Goal: Task Accomplishment & Management: Complete application form

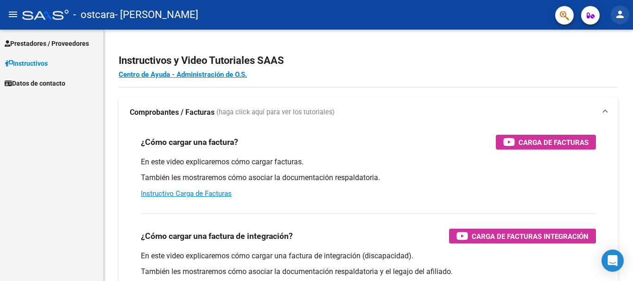
click at [620, 16] on mat-icon "person" at bounding box center [619, 14] width 11 height 11
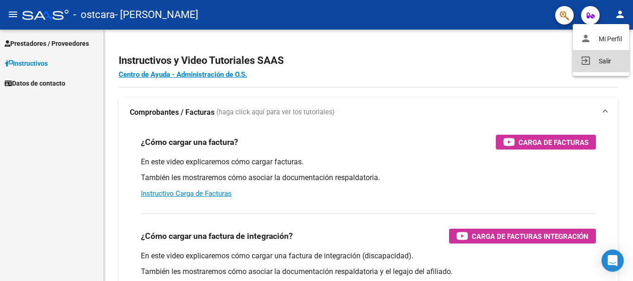
click at [603, 64] on button "exit_to_app Salir" at bounding box center [601, 61] width 57 height 22
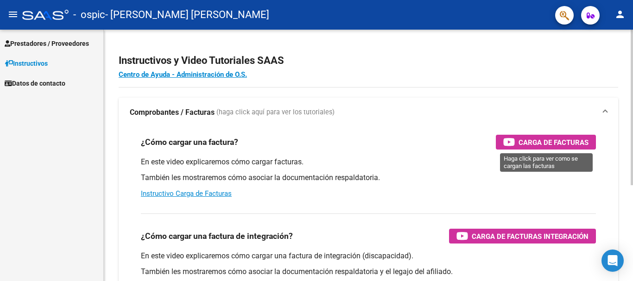
click at [522, 146] on span "Carga de Facturas" at bounding box center [554, 143] width 70 height 12
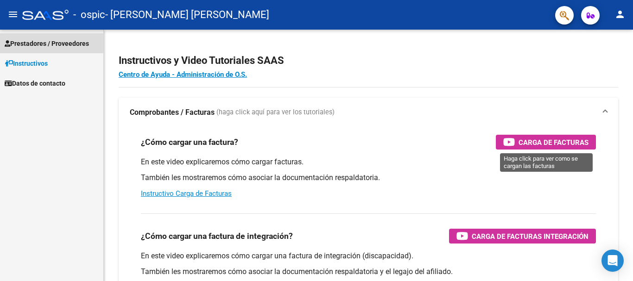
click at [45, 42] on span "Prestadores / Proveedores" at bounding box center [47, 43] width 84 height 10
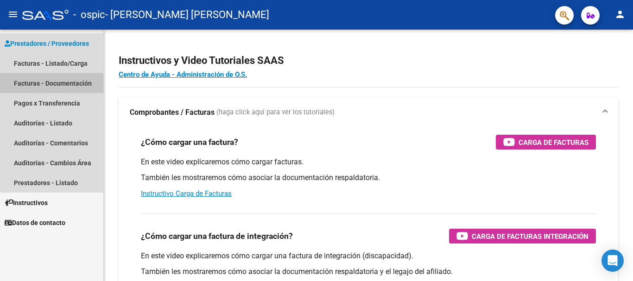
click at [42, 80] on link "Facturas - Documentación" at bounding box center [51, 83] width 103 height 20
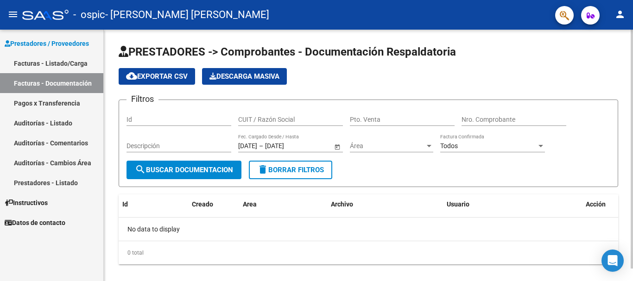
click at [632, 48] on div at bounding box center [632, 149] width 2 height 239
click at [191, 179] on form "Filtros Id CUIT / Razón Social Pto. Venta Nro. Comprobante Descripción [DATE] […" at bounding box center [369, 144] width 500 height 88
click at [195, 175] on button "search Buscar Documentacion" at bounding box center [183, 170] width 115 height 19
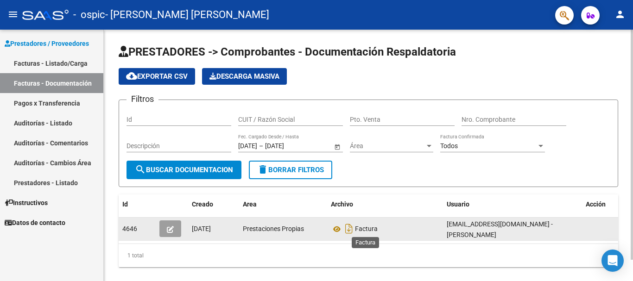
click at [360, 227] on span "Factura" at bounding box center [366, 229] width 23 height 7
click at [334, 231] on icon at bounding box center [337, 229] width 12 height 11
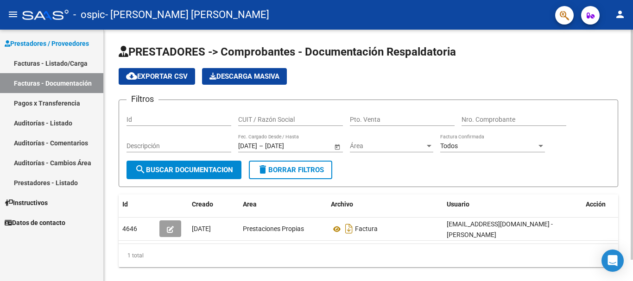
click at [632, 85] on div at bounding box center [632, 145] width 2 height 230
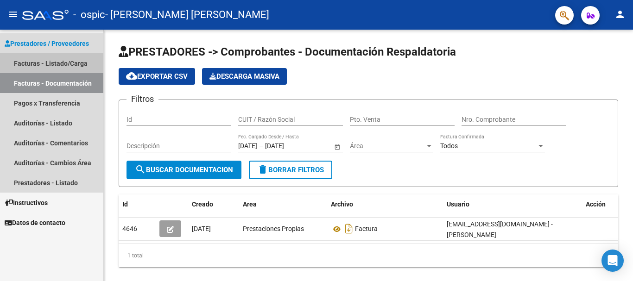
click at [32, 63] on link "Facturas - Listado/Carga" at bounding box center [51, 63] width 103 height 20
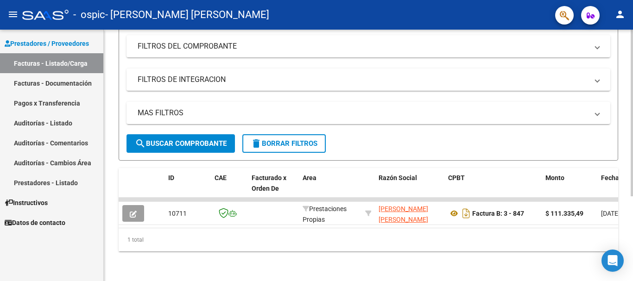
scroll to position [127, 0]
click at [632, 162] on div at bounding box center [632, 197] width 2 height 167
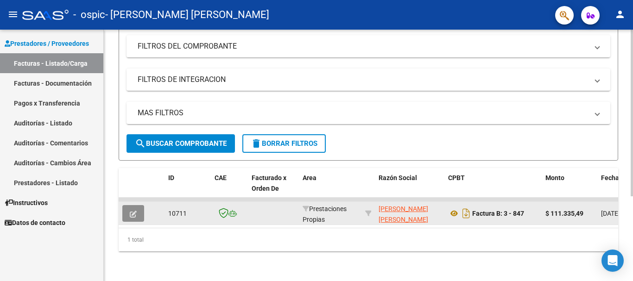
click at [131, 211] on icon "button" at bounding box center [133, 214] width 7 height 7
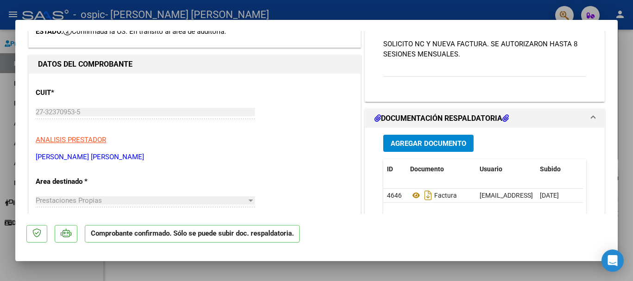
scroll to position [0, 0]
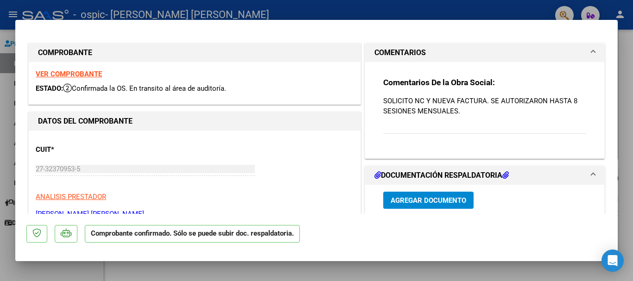
click at [431, 100] on p "SOLICITO NC Y NUEVA FACTURA. SE AUTORIZARON HASTA 8 SESIONES MENSUALES." at bounding box center [484, 106] width 203 height 20
click at [423, 198] on span "Agregar Documento" at bounding box center [429, 200] width 76 height 8
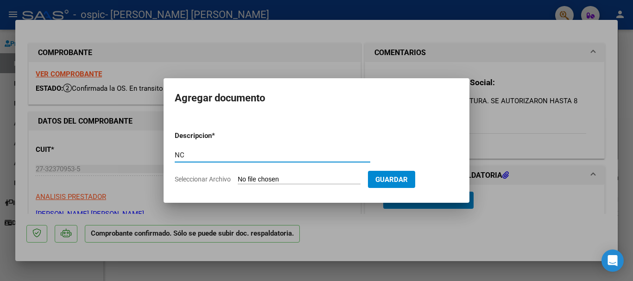
type input "NC"
click at [358, 172] on form "Descripcion * NC Escriba aquí una descripcion Seleccionar Archivo Guardar" at bounding box center [317, 158] width 284 height 68
click at [293, 180] on input "Seleccionar Archivo" at bounding box center [299, 180] width 123 height 9
click at [264, 179] on input "Seleccionar Archivo" at bounding box center [299, 180] width 123 height 9
type input "C:\fakepath\27323709535_008_00003_00000054.pdf"
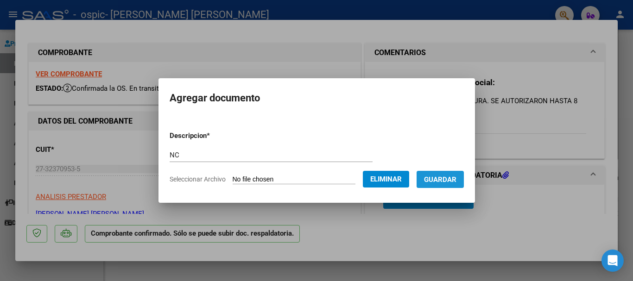
click at [455, 176] on span "Guardar" at bounding box center [440, 180] width 32 height 8
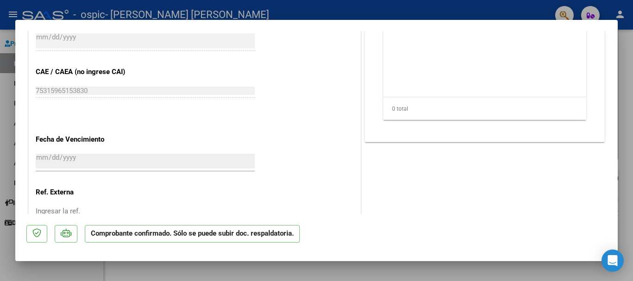
scroll to position [523, 0]
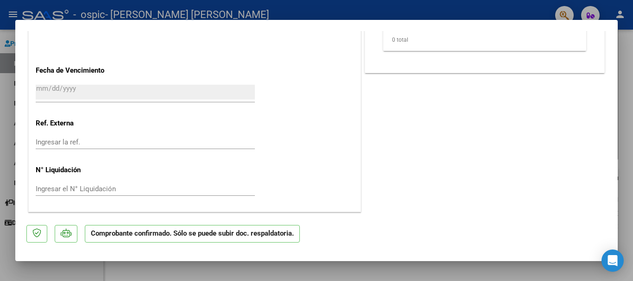
click at [200, 240] on p "Comprobante confirmado. Sólo se puede subir doc. respaldatoria." at bounding box center [192, 234] width 215 height 18
